Goal: Task Accomplishment & Management: Manage account settings

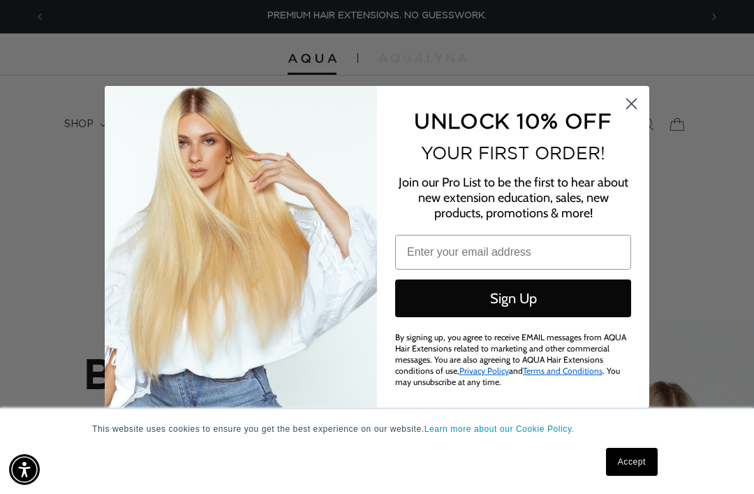
click at [635, 110] on circle "Close dialog" at bounding box center [631, 103] width 23 height 23
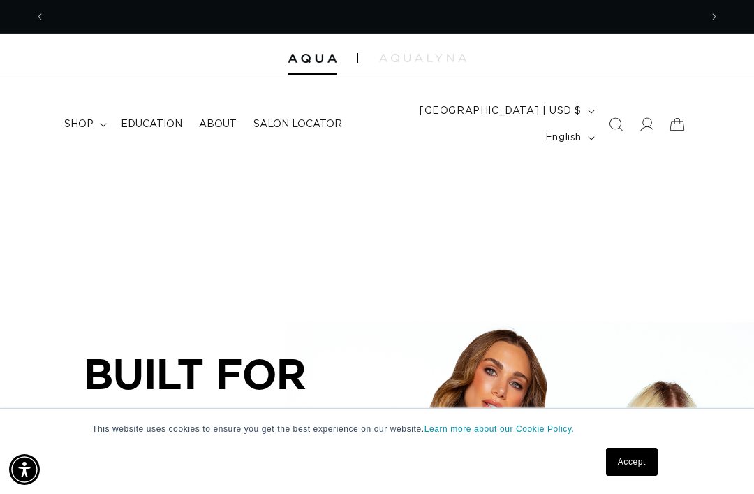
scroll to position [0, 655]
click at [654, 117] on icon at bounding box center [647, 124] width 14 height 14
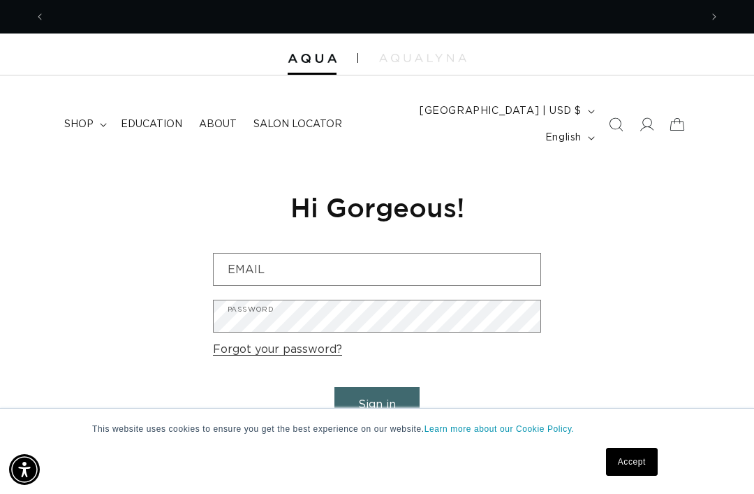
scroll to position [0, 655]
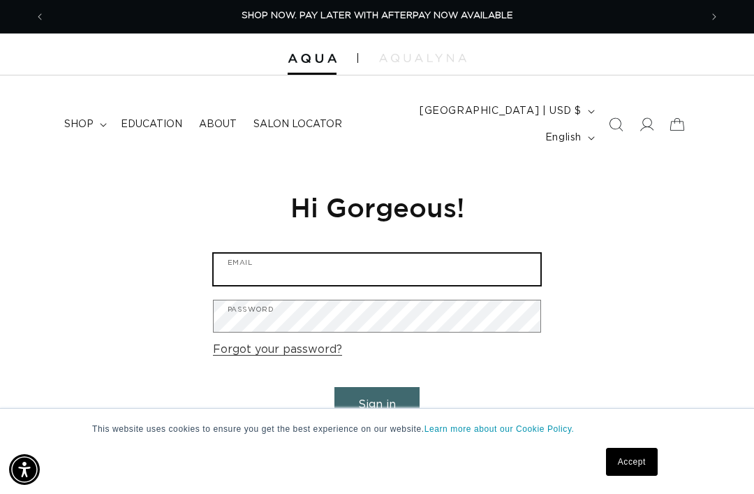
type input "[EMAIL_ADDRESS][DOMAIN_NAME]"
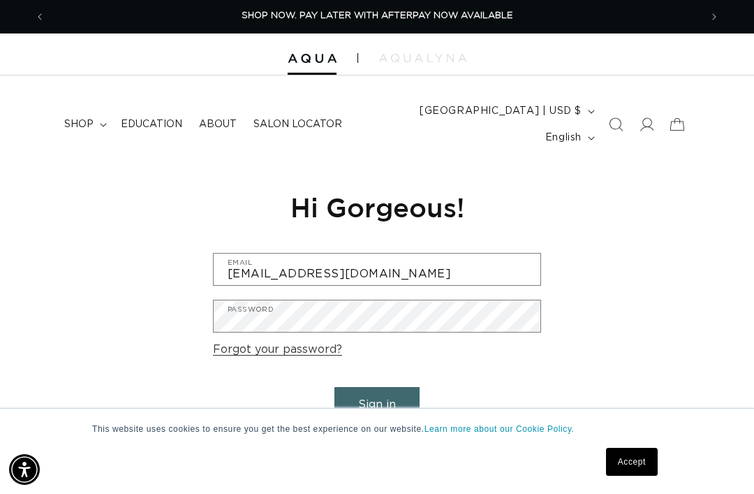
click at [377, 387] on button "Sign in" at bounding box center [376, 405] width 85 height 36
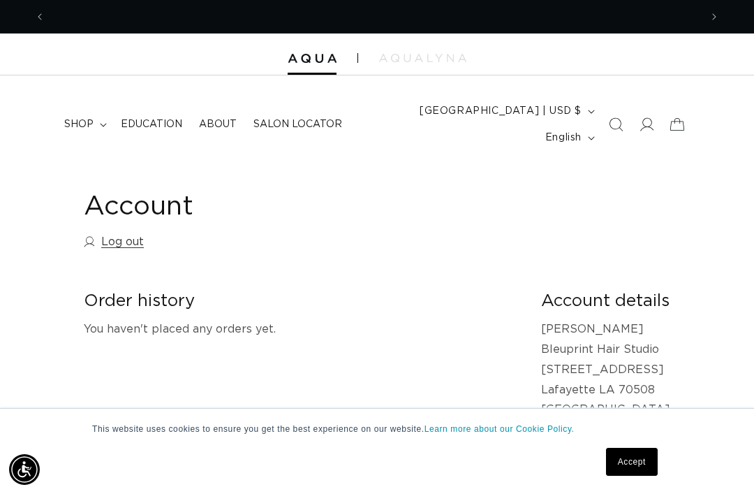
scroll to position [0, 1310]
